Goal: Task Accomplishment & Management: Complete application form

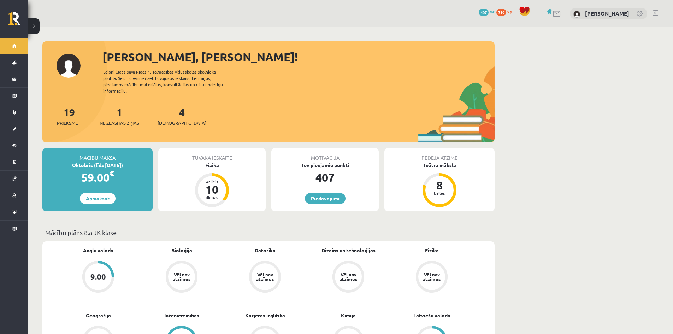
click at [119, 119] on span "Neizlasītās ziņas" at bounding box center [120, 122] width 40 height 7
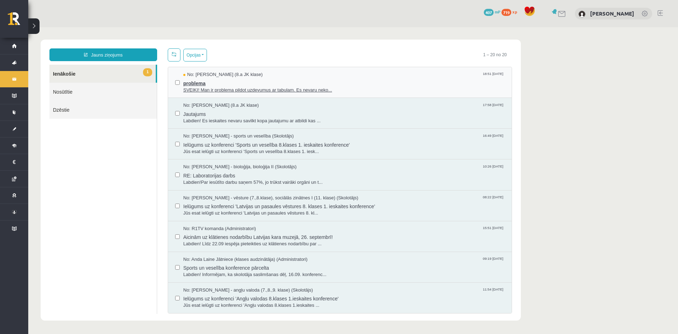
click at [203, 82] on span "problema" at bounding box center [343, 82] width 321 height 9
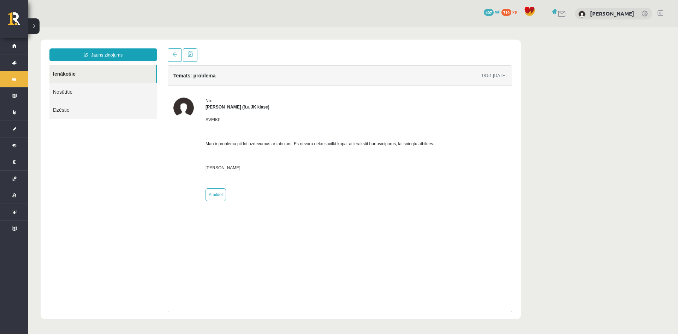
click at [594, 138] on body "Jauns ziņojums Ienākošie Nosūtītie Dzēstie ********* ********* ******* Temats: …" at bounding box center [353, 179] width 650 height 304
click at [232, 28] on body "Jauns ziņojums Ienākošie Nosūtītie Dzēstie ********* ********* ******* Temats: …" at bounding box center [353, 179] width 650 height 304
click at [282, 43] on div "Jauns ziņojums Ienākošie Nosūtītie Dzēstie ********* ********* ******* Temats: …" at bounding box center [281, 179] width 480 height 279
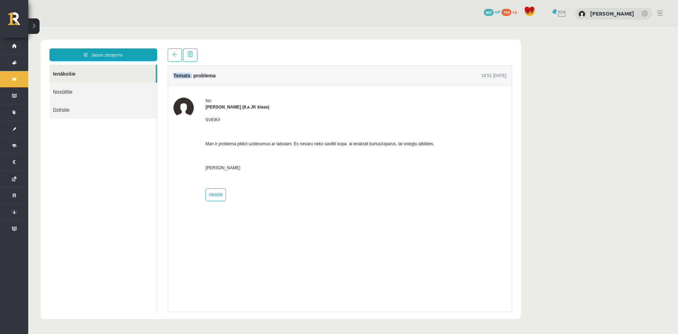
click at [282, 43] on div "Jauns ziņojums Ienākošie Nosūtītie Dzēstie ********* ********* ******* Temats: …" at bounding box center [281, 179] width 480 height 279
click at [301, 67] on div "Temats: problema 18:51 19/09/2025" at bounding box center [340, 76] width 344 height 20
click at [212, 189] on link "Atbildēt" at bounding box center [216, 194] width 20 height 13
type input "**********"
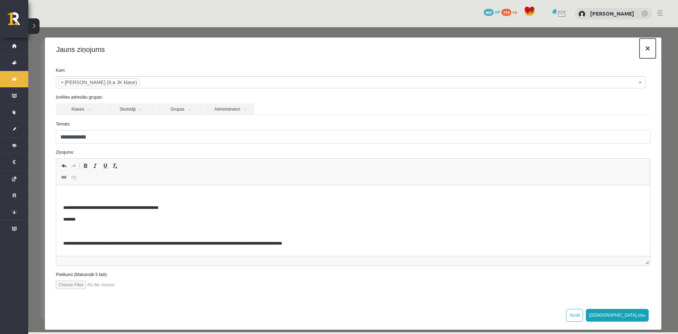
click at [642, 51] on button "×" at bounding box center [648, 48] width 16 height 20
click at [642, 51] on body "**********" at bounding box center [353, 179] width 650 height 304
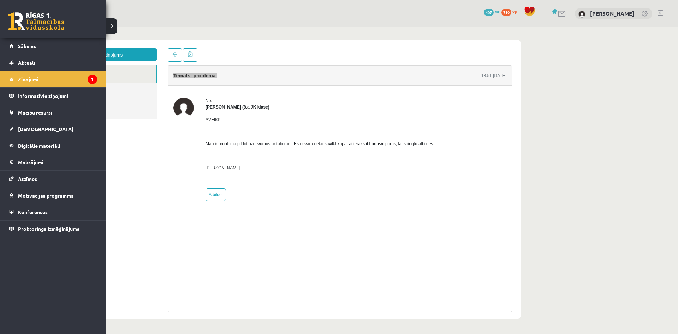
click at [28, 13] on link at bounding box center [36, 21] width 57 height 18
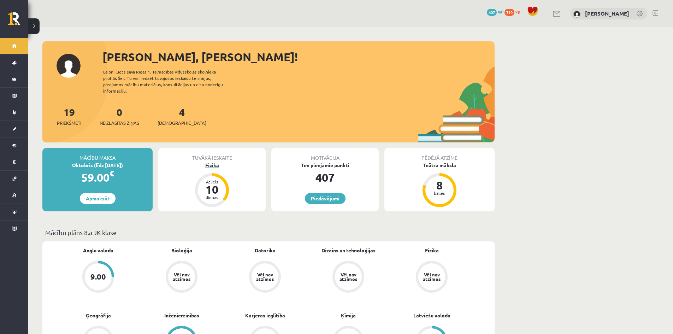
click at [208, 161] on div "Fizika" at bounding box center [211, 164] width 107 height 7
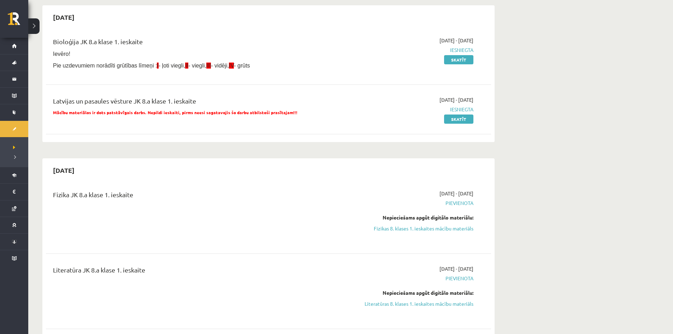
scroll to position [106, 0]
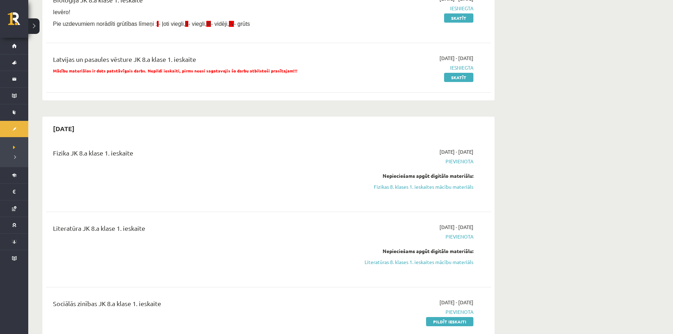
click at [452, 266] on div "[DATE] - [DATE] [GEOGRAPHIC_DATA] Nepieciešams apgūt digitālo materiālu: Litera…" at bounding box center [407, 249] width 144 height 52
click at [452, 266] on div "2025-09-16 - 2025-09-30 Pievienota Nepieciešams apgūt digitālo materiālu: Liter…" at bounding box center [407, 249] width 144 height 52
click at [448, 260] on link "Literatūras 8. klases 1. ieskaites mācību materiāls" at bounding box center [406, 261] width 133 height 7
click at [367, 32] on div "Bioloģija JK 8.a klase 1. ieskaite Ievēro! Pie uzdevumiem norādīti grūtības līm…" at bounding box center [268, 13] width 445 height 50
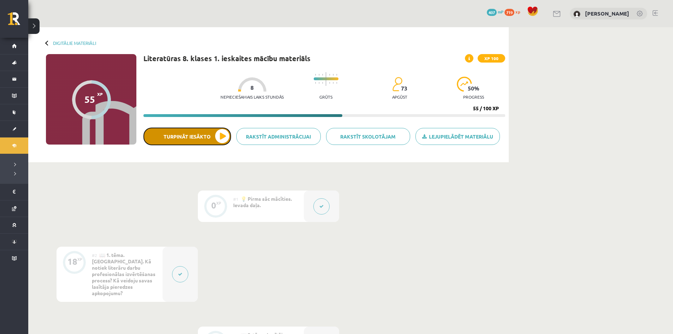
click at [215, 133] on button "Turpināt iesākto" at bounding box center [187, 136] width 88 height 18
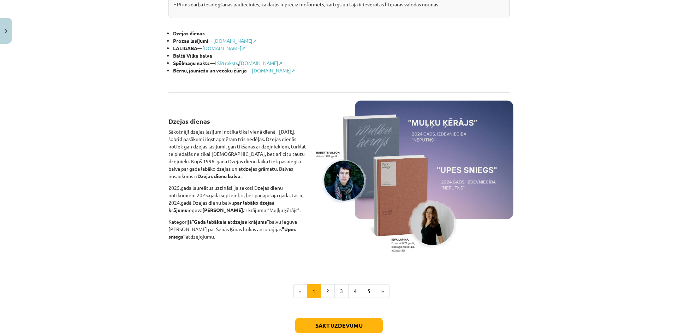
scroll to position [388, 0]
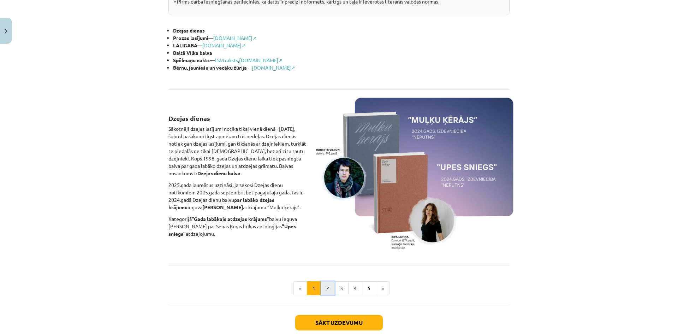
click at [321, 284] on button "2" at bounding box center [328, 288] width 14 height 14
click at [319, 305] on div "Sākt uzdevumu Aizvērt" at bounding box center [338, 329] width 341 height 49
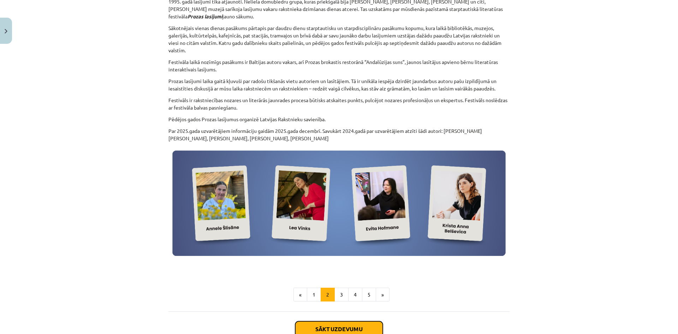
scroll to position [177, 0]
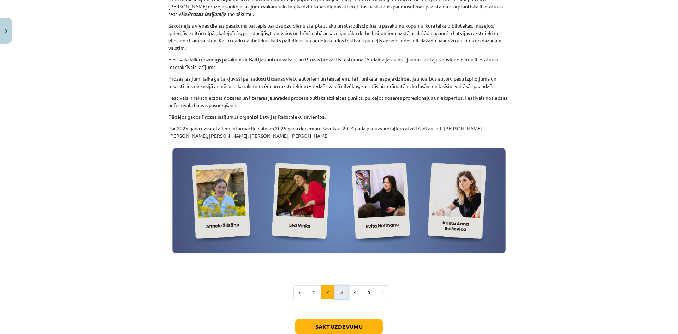
click at [334, 289] on button "3" at bounding box center [341, 292] width 14 height 14
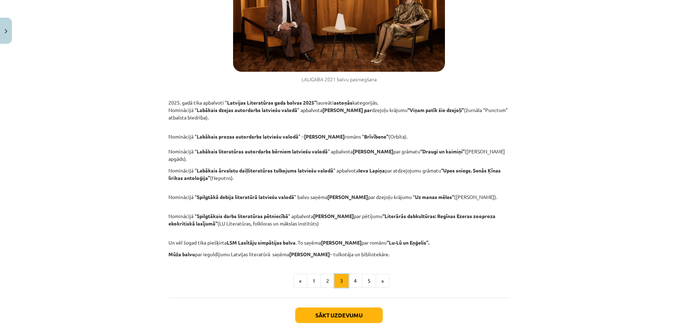
scroll to position [314, 0]
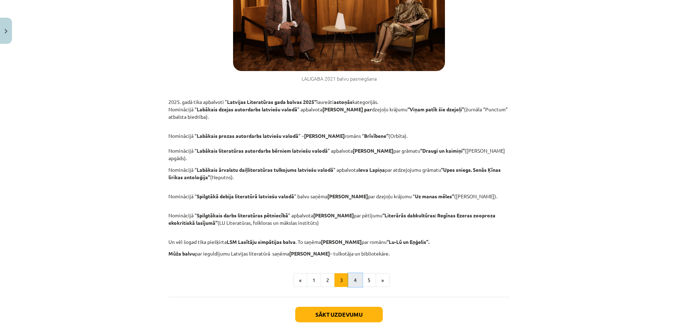
click at [356, 273] on button "4" at bounding box center [355, 280] width 14 height 14
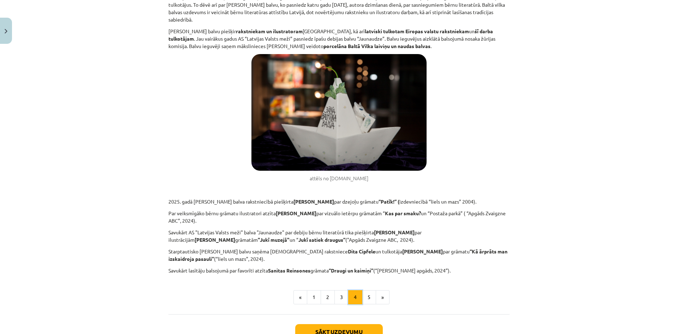
scroll to position [173, 0]
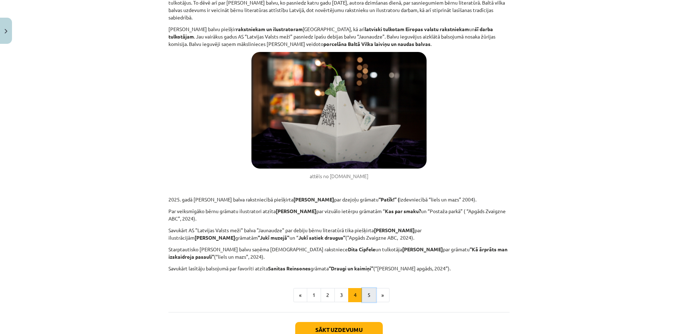
click at [368, 297] on button "5" at bounding box center [369, 295] width 14 height 14
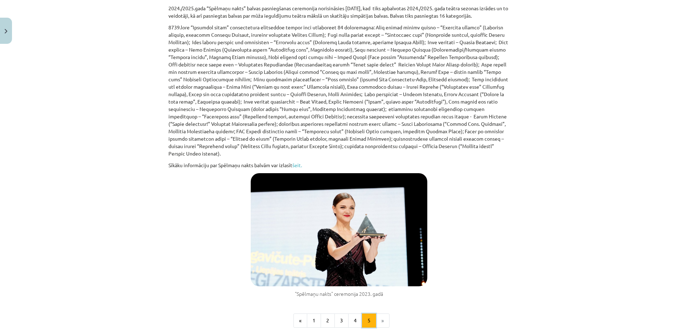
scroll to position [350, 0]
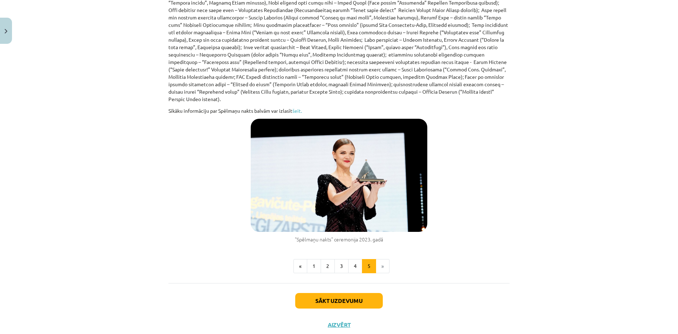
click at [319, 291] on div "Sākt uzdevumu Aizvērt" at bounding box center [338, 307] width 341 height 49
click at [324, 304] on button "Sākt uzdevumu" at bounding box center [339, 301] width 88 height 16
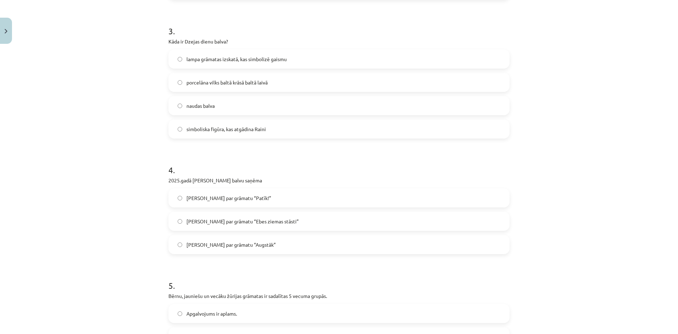
scroll to position [441, 0]
click at [171, 243] on label "[PERSON_NAME] par grāmatu “Augstāk”" at bounding box center [339, 242] width 340 height 18
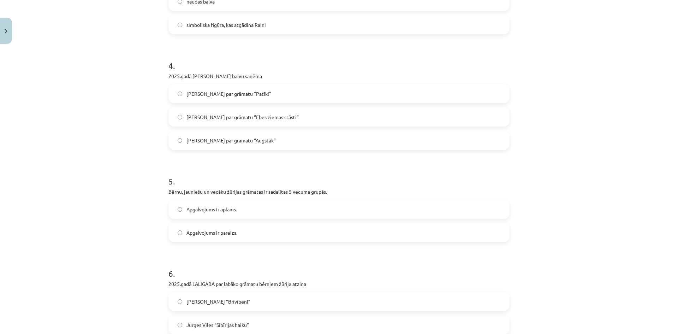
scroll to position [547, 0]
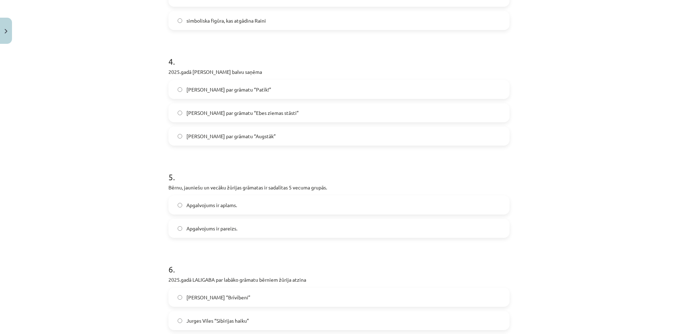
click at [172, 231] on label "Apgalvojums ir pareizs." at bounding box center [339, 228] width 340 height 18
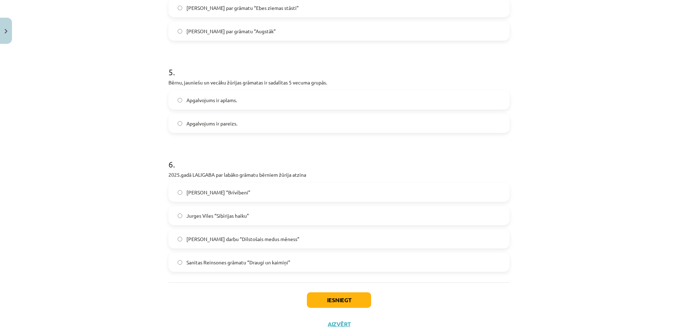
scroll to position [653, 0]
click at [181, 259] on label "Sanitas Reinsones grāmatu “Draugi un kaimiņi”" at bounding box center [339, 261] width 340 height 18
click at [340, 296] on button "Iesniegt" at bounding box center [339, 299] width 64 height 16
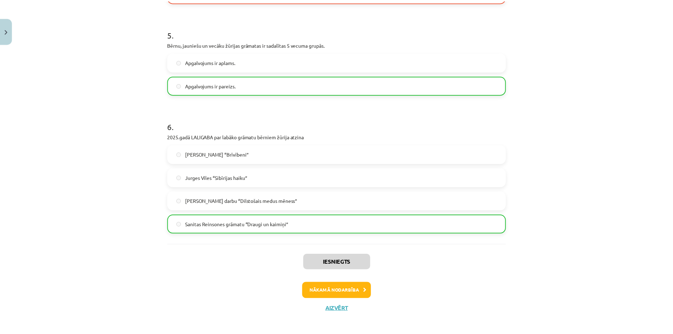
scroll to position [695, 0]
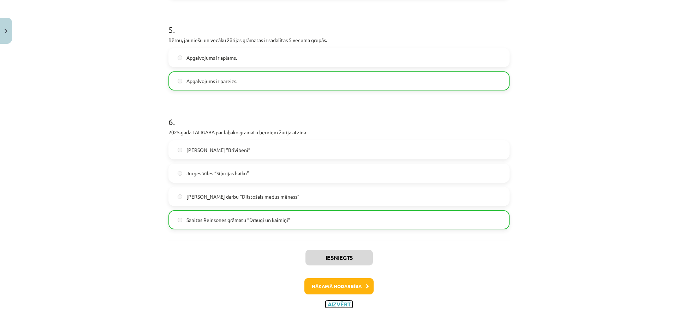
click at [336, 304] on button "Aizvērt" at bounding box center [339, 304] width 27 height 7
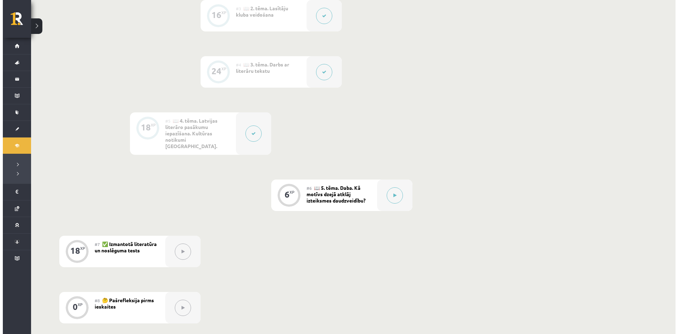
scroll to position [353, 0]
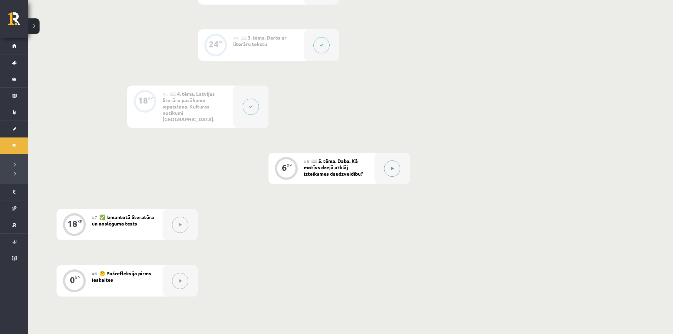
click at [394, 160] on button at bounding box center [392, 168] width 16 height 16
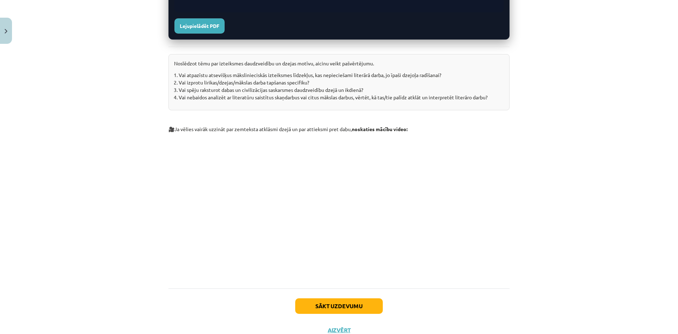
scroll to position [918, 0]
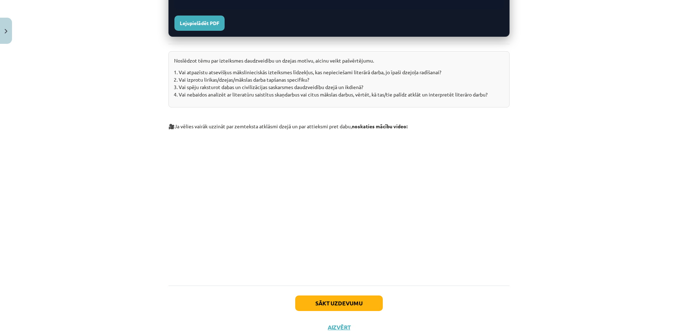
drag, startPoint x: 504, startPoint y: 254, endPoint x: 474, endPoint y: 246, distance: 30.9
click at [504, 254] on p at bounding box center [338, 198] width 341 height 129
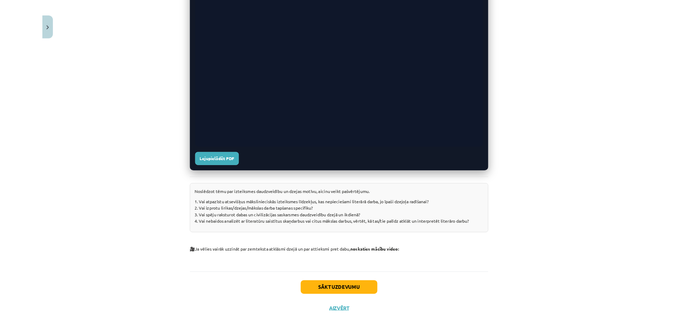
scroll to position [353, 0]
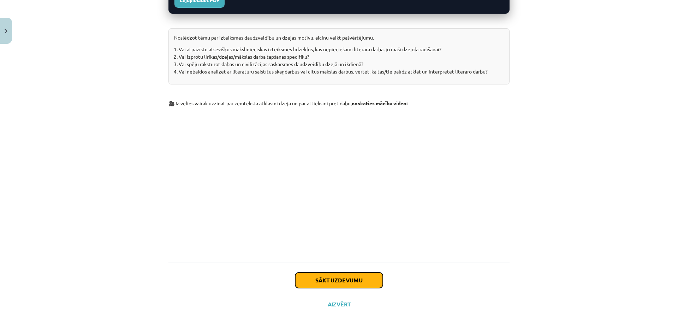
click at [358, 277] on button "Sākt uzdevumu" at bounding box center [339, 280] width 88 height 16
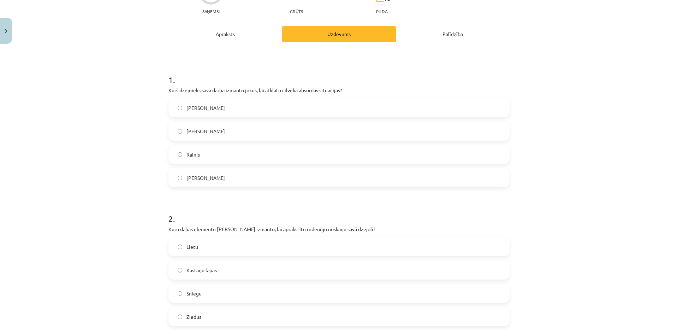
scroll to position [124, 0]
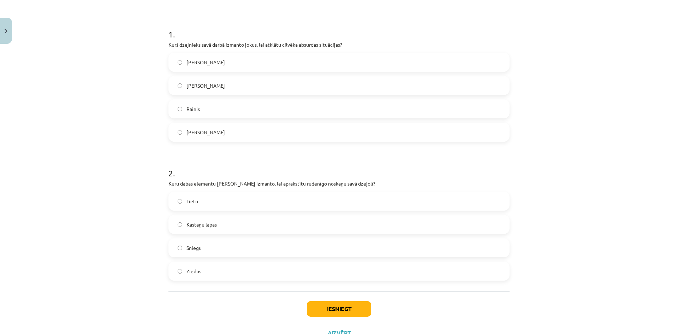
click at [180, 226] on label "Kastaņu lapas" at bounding box center [339, 224] width 340 height 18
click at [330, 305] on button "Iesniegt" at bounding box center [339, 309] width 64 height 16
click at [339, 311] on button "Iesniegt" at bounding box center [339, 309] width 64 height 16
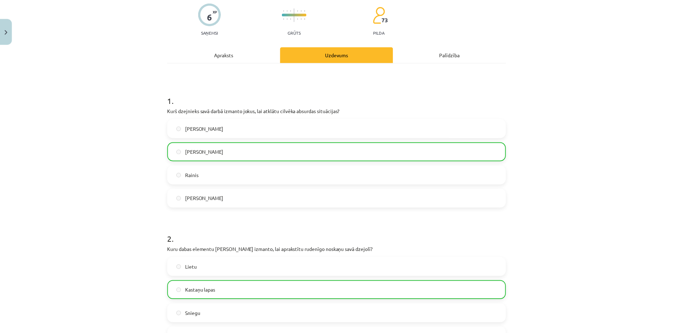
scroll to position [175, 0]
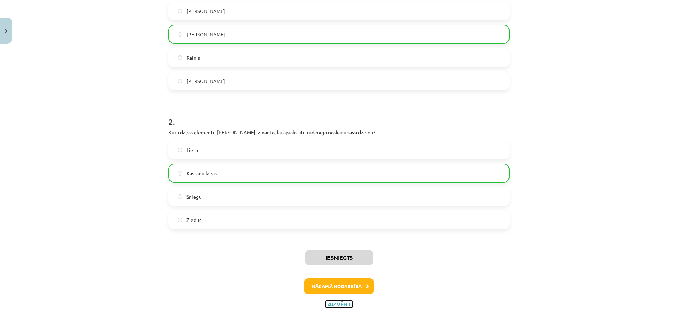
click at [335, 302] on button "Aizvērt" at bounding box center [339, 304] width 27 height 7
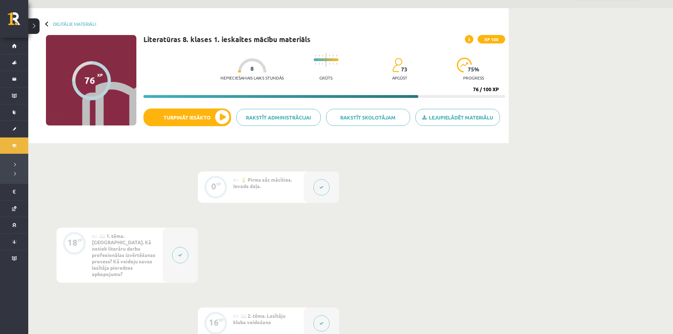
scroll to position [0, 0]
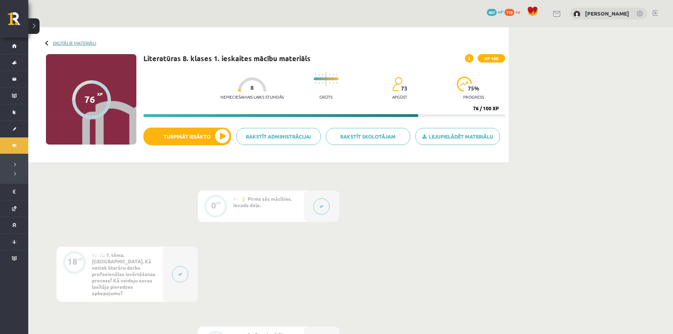
click at [88, 42] on link "Digitālie materiāli" at bounding box center [74, 42] width 43 height 5
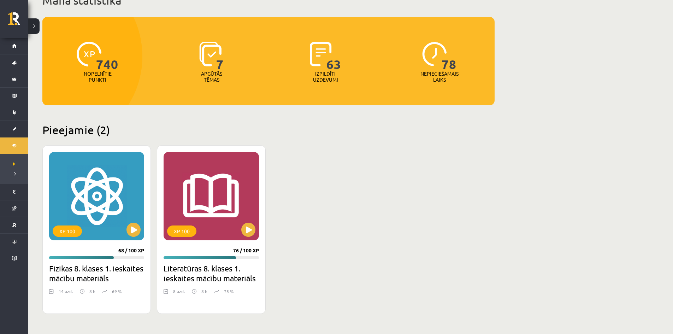
scroll to position [71, 0]
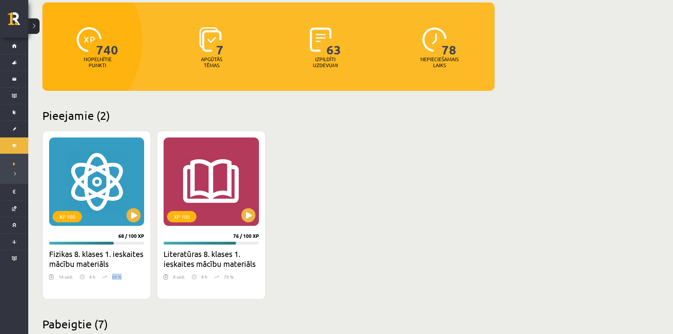
drag, startPoint x: 112, startPoint y: 277, endPoint x: 123, endPoint y: 277, distance: 11.0
click at [122, 277] on div "14 uzd. 8 h 69 %" at bounding box center [96, 278] width 95 height 11
drag, startPoint x: 223, startPoint y: 277, endPoint x: 227, endPoint y: 277, distance: 3.9
click at [224, 277] on div "75 %" at bounding box center [223, 278] width 19 height 11
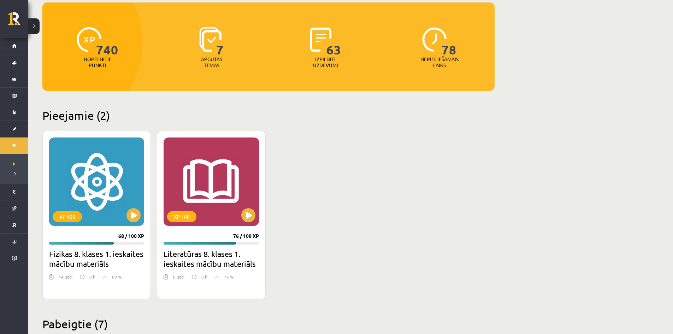
click at [227, 277] on p "75 %" at bounding box center [229, 276] width 10 height 6
click at [233, 277] on div "8 uzd. 8 h 75 %" at bounding box center [210, 278] width 95 height 11
click at [309, 250] on div "XP 100 68 / 100 XP Fizikas 8. klases 1. ieskaites mācību materiāls 14 uzd. 8 h …" at bounding box center [268, 215] width 452 height 168
